Goal: Information Seeking & Learning: Learn about a topic

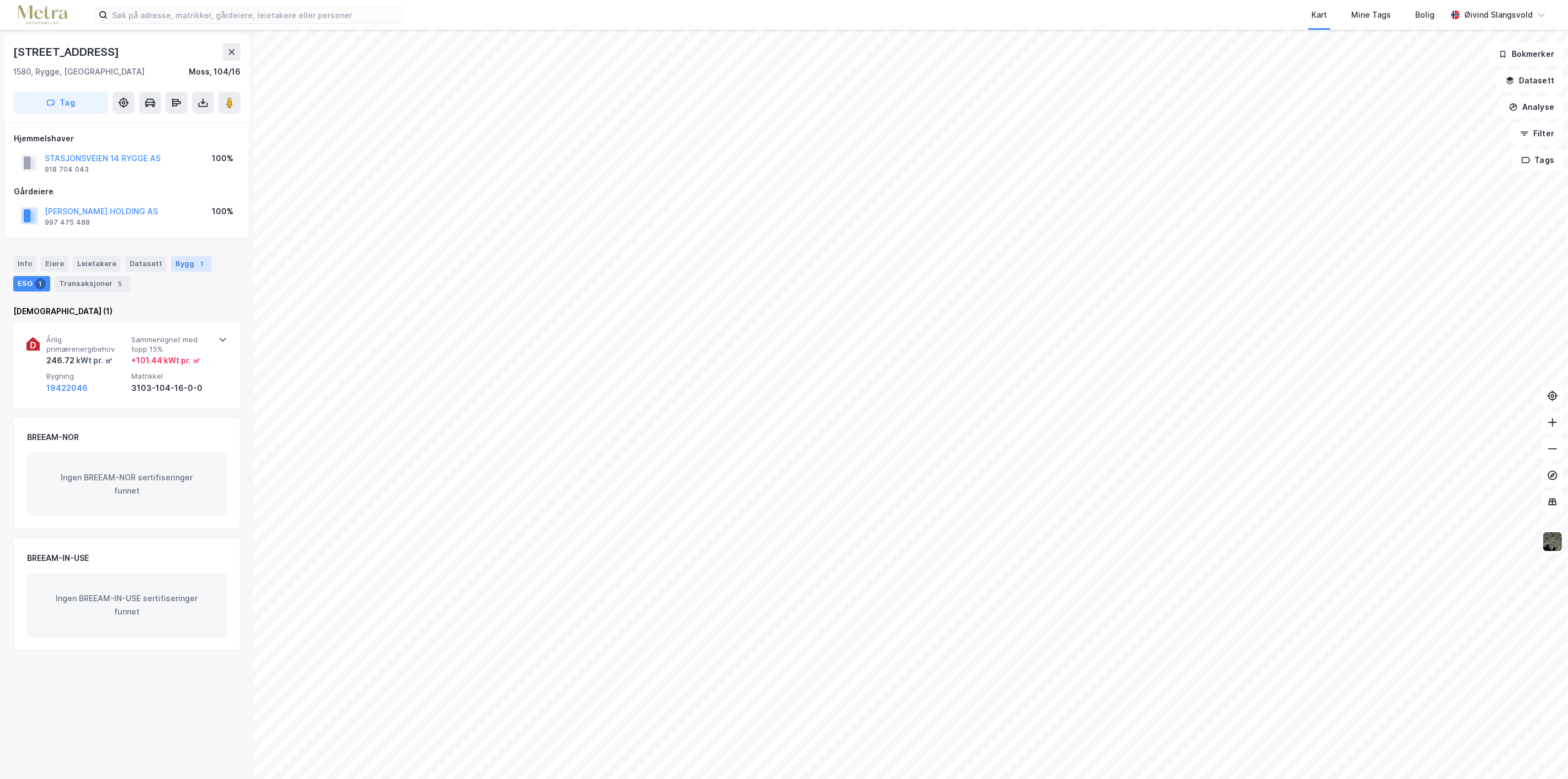
click at [180, 258] on div "Bygg 1" at bounding box center [191, 263] width 40 height 16
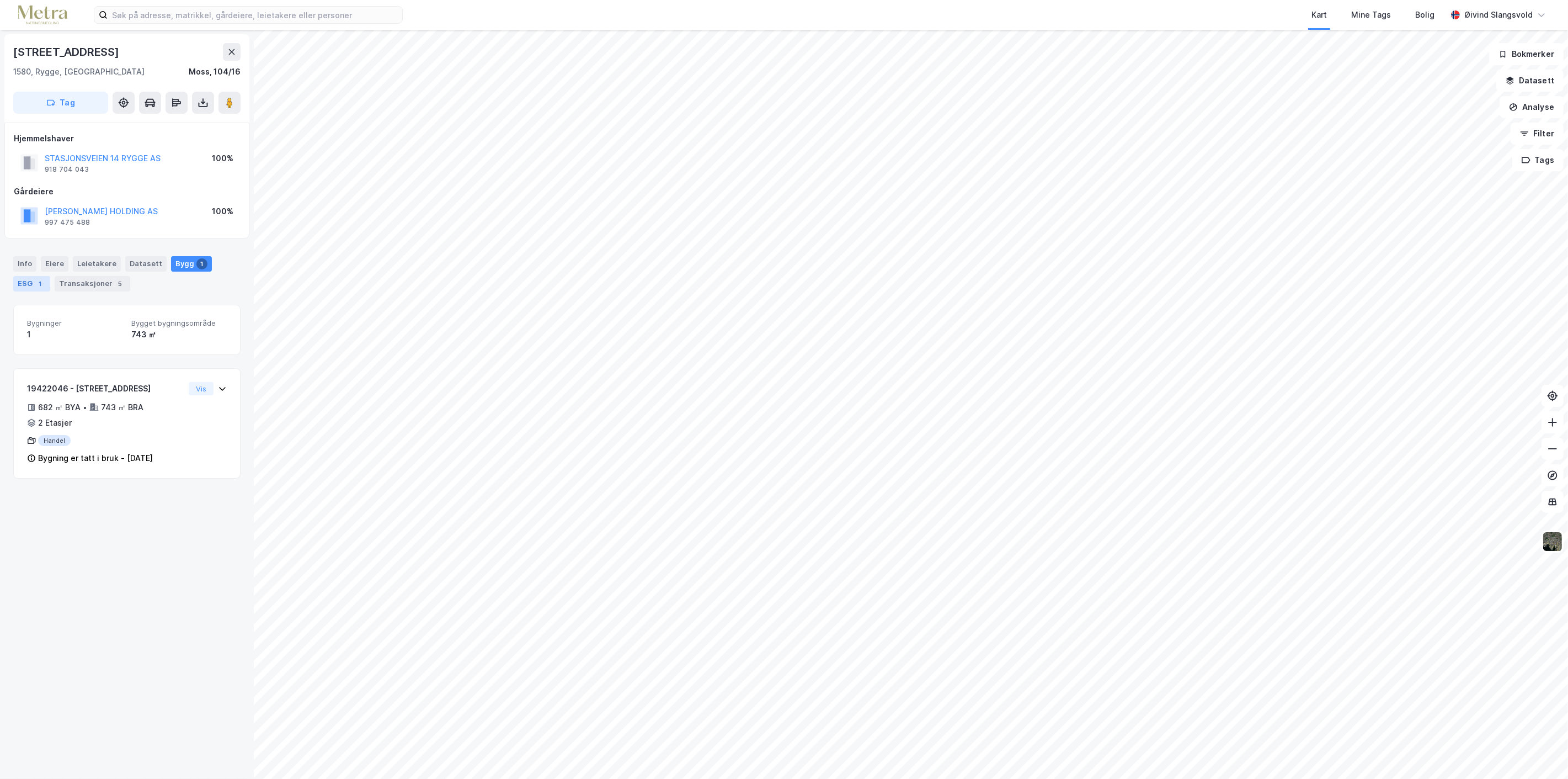
click at [23, 284] on div "ESG 1" at bounding box center [32, 284] width 37 height 16
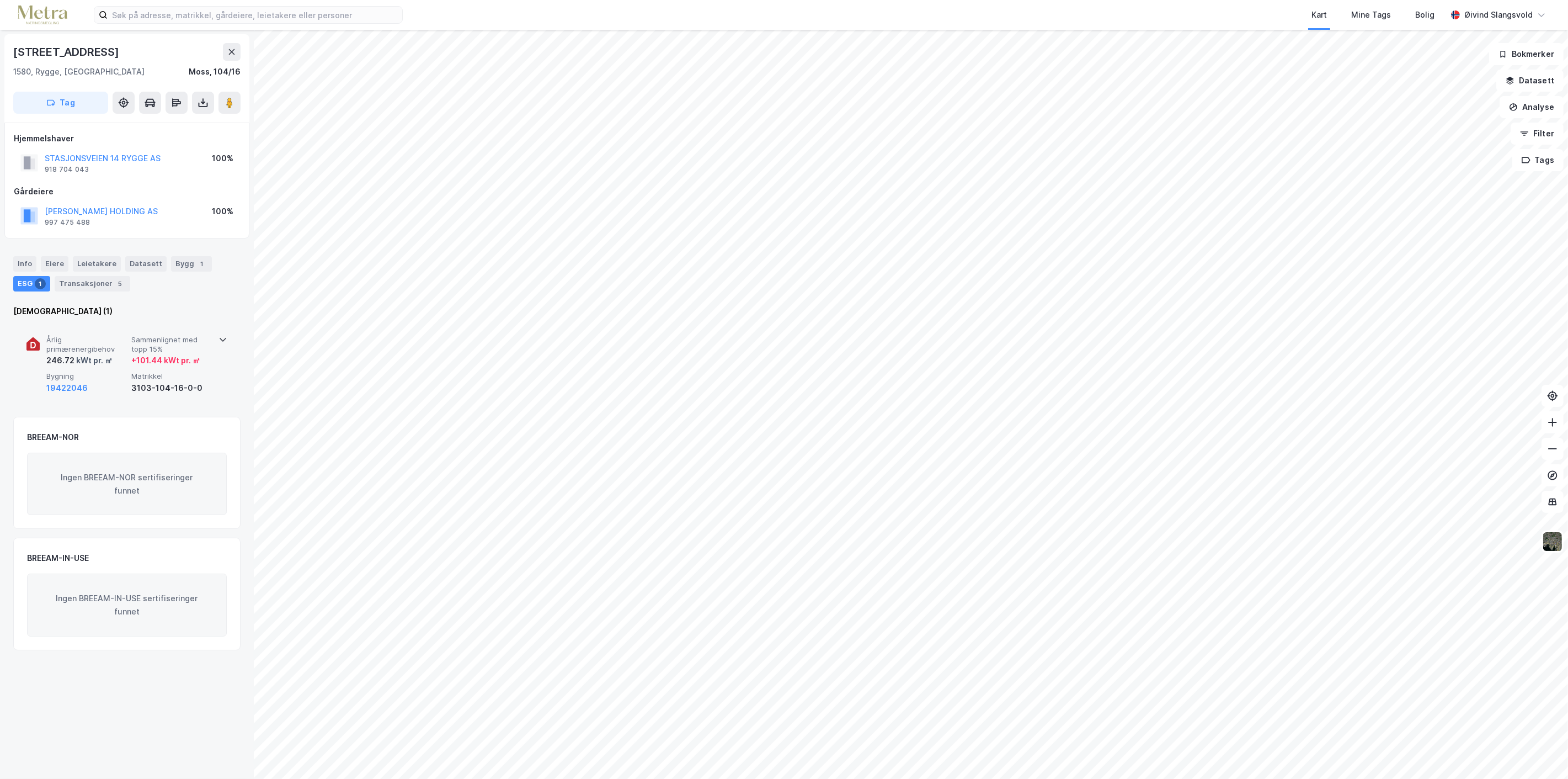
click at [71, 348] on span "Årlig primærenergibehov" at bounding box center [86, 344] width 80 height 20
click at [33, 338] on icon at bounding box center [33, 344] width 13 height 14
click at [159, 417] on div "34abc54b-fbad-4ad9-8d38-34e41da72dc0" at bounding box center [171, 430] width 80 height 40
